Goal: Transaction & Acquisition: Obtain resource

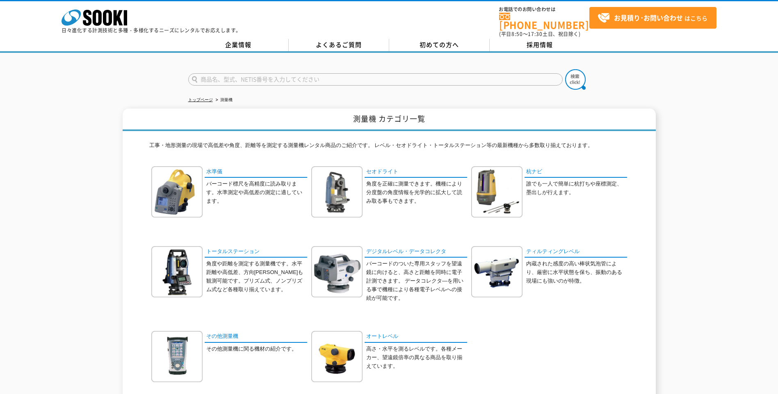
click at [380, 79] on input "text" at bounding box center [375, 79] width 374 height 12
drag, startPoint x: 381, startPoint y: 80, endPoint x: 366, endPoint y: 80, distance: 14.3
click at [367, 80] on input "クランプテスター" at bounding box center [375, 79] width 374 height 12
drag, startPoint x: 250, startPoint y: 77, endPoint x: 223, endPoint y: 80, distance: 28.0
click at [223, 79] on input "クランプテスター" at bounding box center [375, 79] width 374 height 12
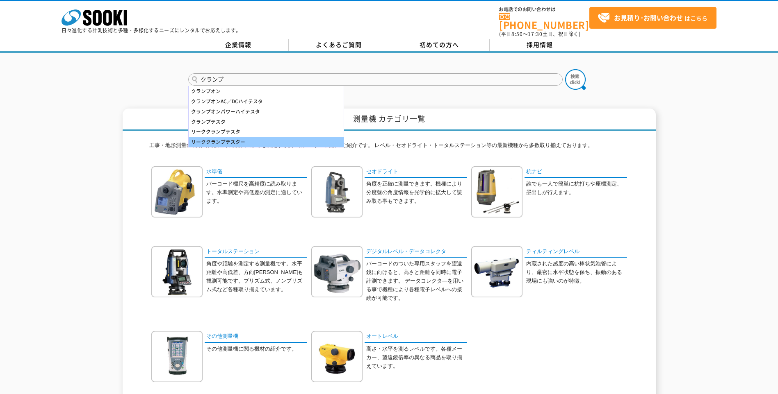
click at [300, 137] on div "リーククランプテスター" at bounding box center [266, 142] width 155 height 10
type input "リーククランプテスター"
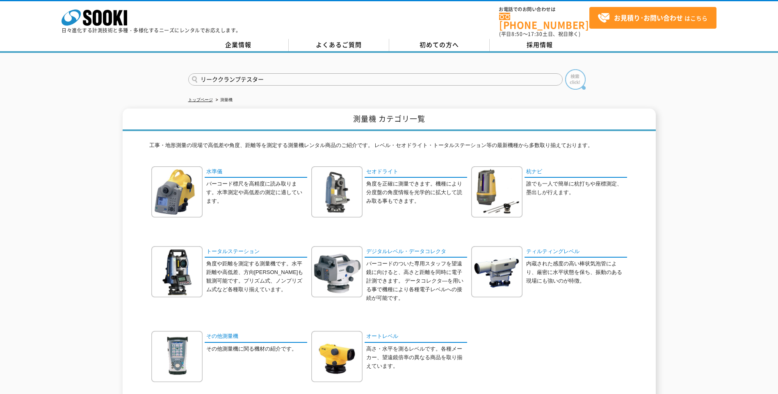
click at [578, 74] on img at bounding box center [575, 79] width 20 height 20
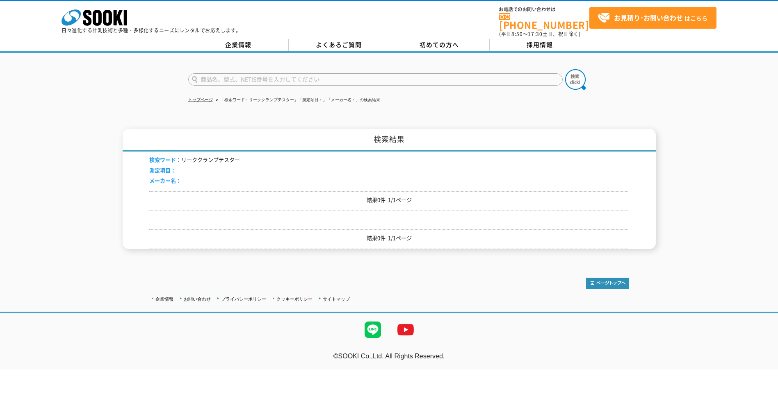
click at [230, 73] on input "text" at bounding box center [375, 79] width 374 height 12
type input "クランプロガー"
click at [565, 69] on button at bounding box center [575, 79] width 20 height 20
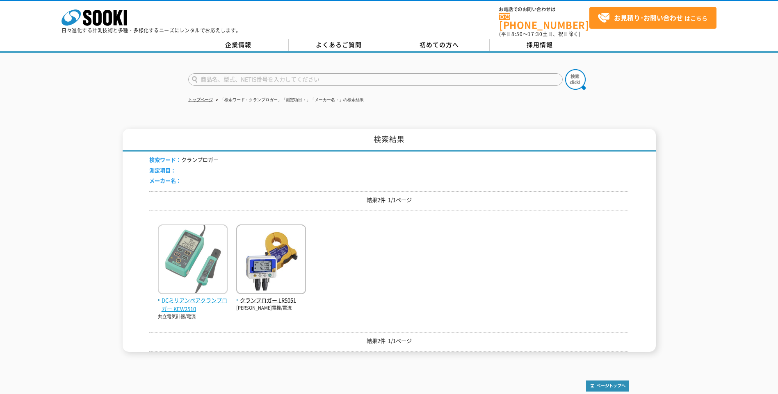
click at [191, 298] on span "DCミリアンペアクランプロガー KEW2510" at bounding box center [193, 304] width 70 height 17
click at [189, 303] on span "DCミリアンペアクランプロガー KEW2510" at bounding box center [193, 304] width 70 height 17
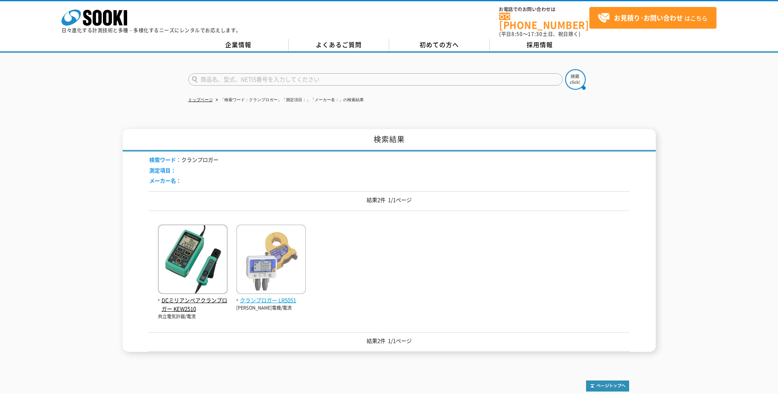
click at [268, 276] on img at bounding box center [271, 261] width 70 height 72
click at [274, 296] on span "クランプロガー LR5051" at bounding box center [271, 300] width 70 height 9
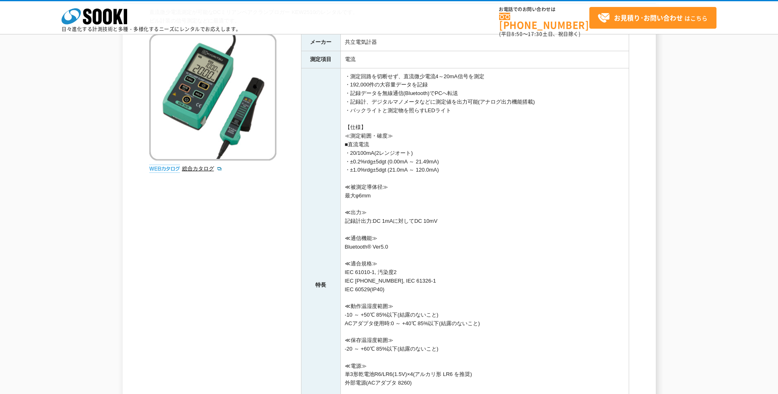
scroll to position [41, 0]
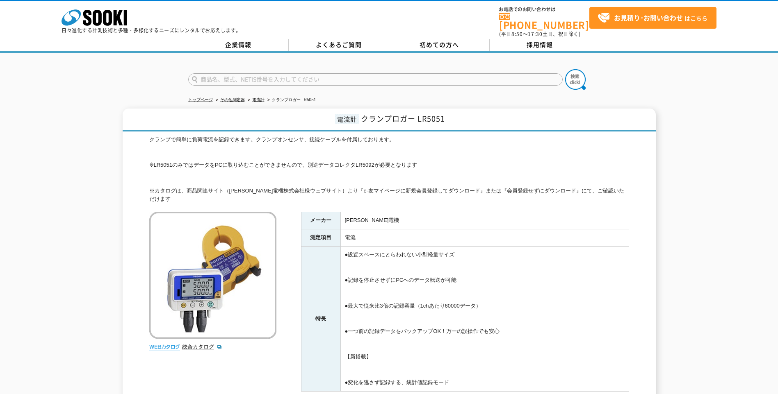
scroll to position [41, 0]
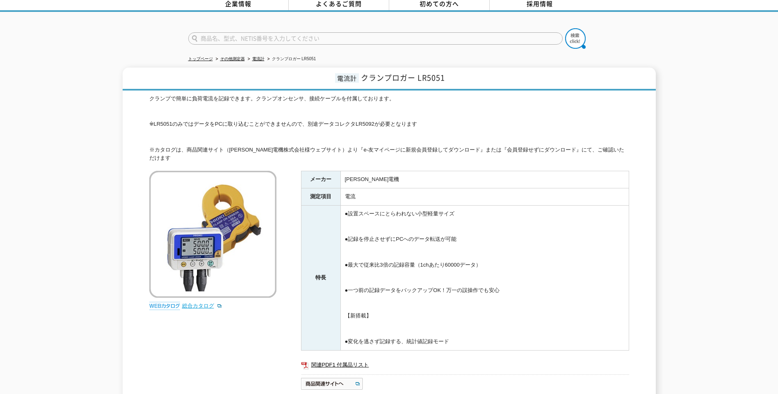
click at [189, 303] on link "総合カタログ" at bounding box center [202, 306] width 40 height 6
